Goal: Find contact information: Find contact information

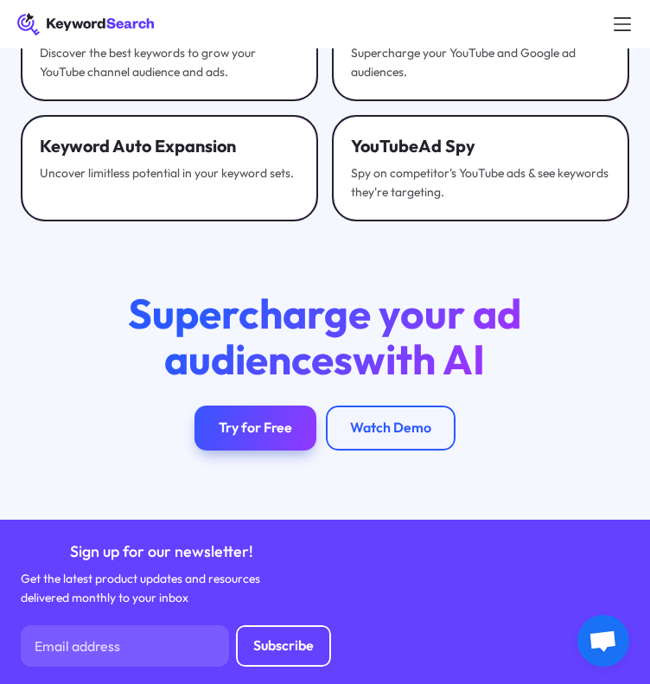
drag, startPoint x: 241, startPoint y: 608, endPoint x: 33, endPoint y: 609, distance: 208.4
copy link "[EMAIL_ADDRESS][DOMAIN_NAME]"
